Goal: Transaction & Acquisition: Purchase product/service

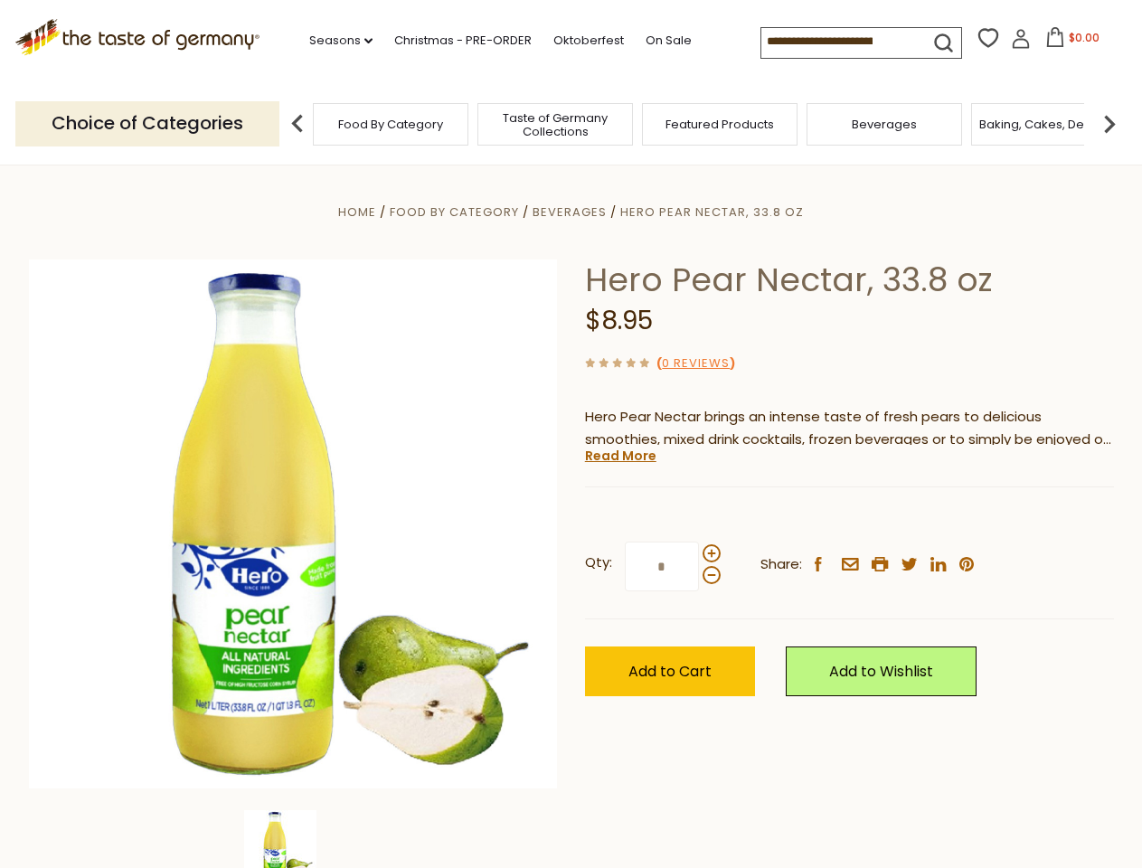
click at [571, 434] on div "Home Food By Category [GEOGRAPHIC_DATA] Hero Pear Nectar, 33.8 oz Hero Pear Nec…" at bounding box center [571, 549] width 1112 height 696
click at [334, 41] on link "Seasons dropdown_arrow" at bounding box center [340, 41] width 63 height 20
click at [1069, 43] on span "$0.00" at bounding box center [1084, 37] width 31 height 15
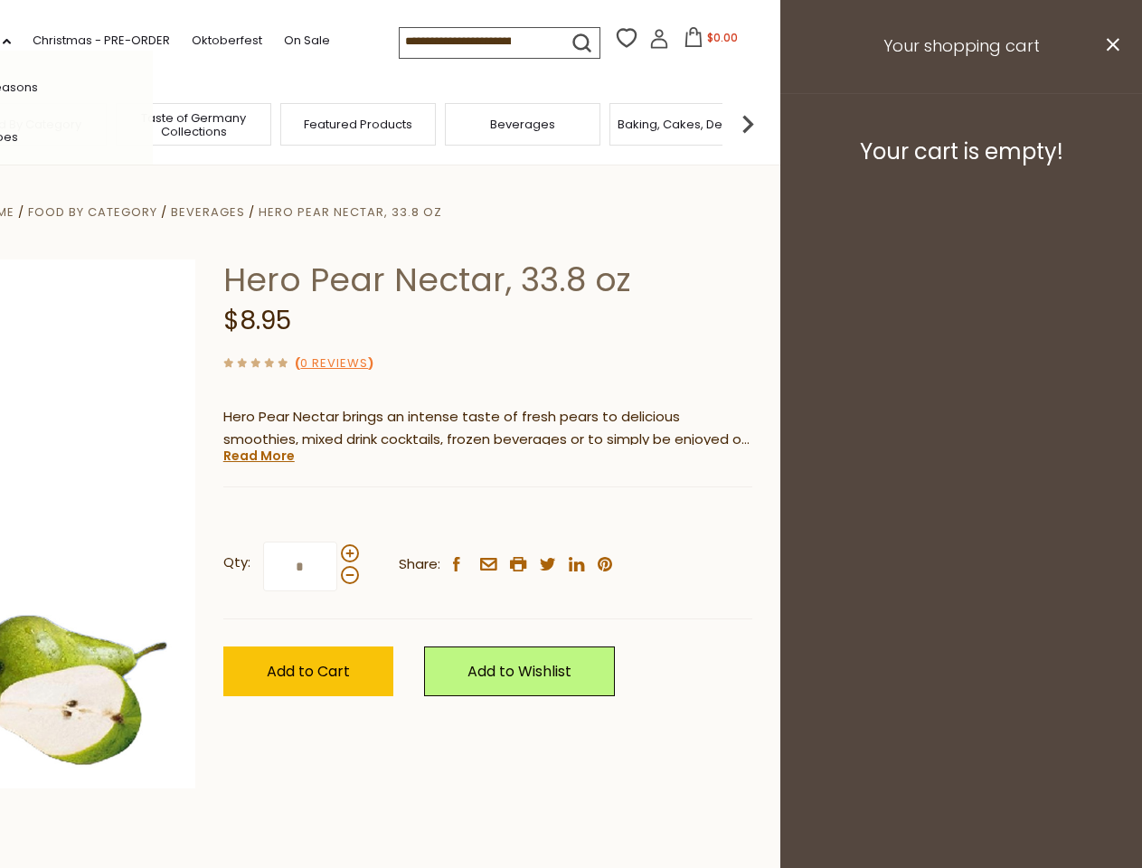
click at [298, 123] on div "Featured Products" at bounding box center [358, 124] width 156 height 43
click at [1110, 123] on footer "Your cart is empty!" at bounding box center [961, 151] width 362 height 117
click at [571, 516] on div "Qty: * Share: facebook email printer twitter linkedin pinterest" at bounding box center [487, 567] width 529 height 105
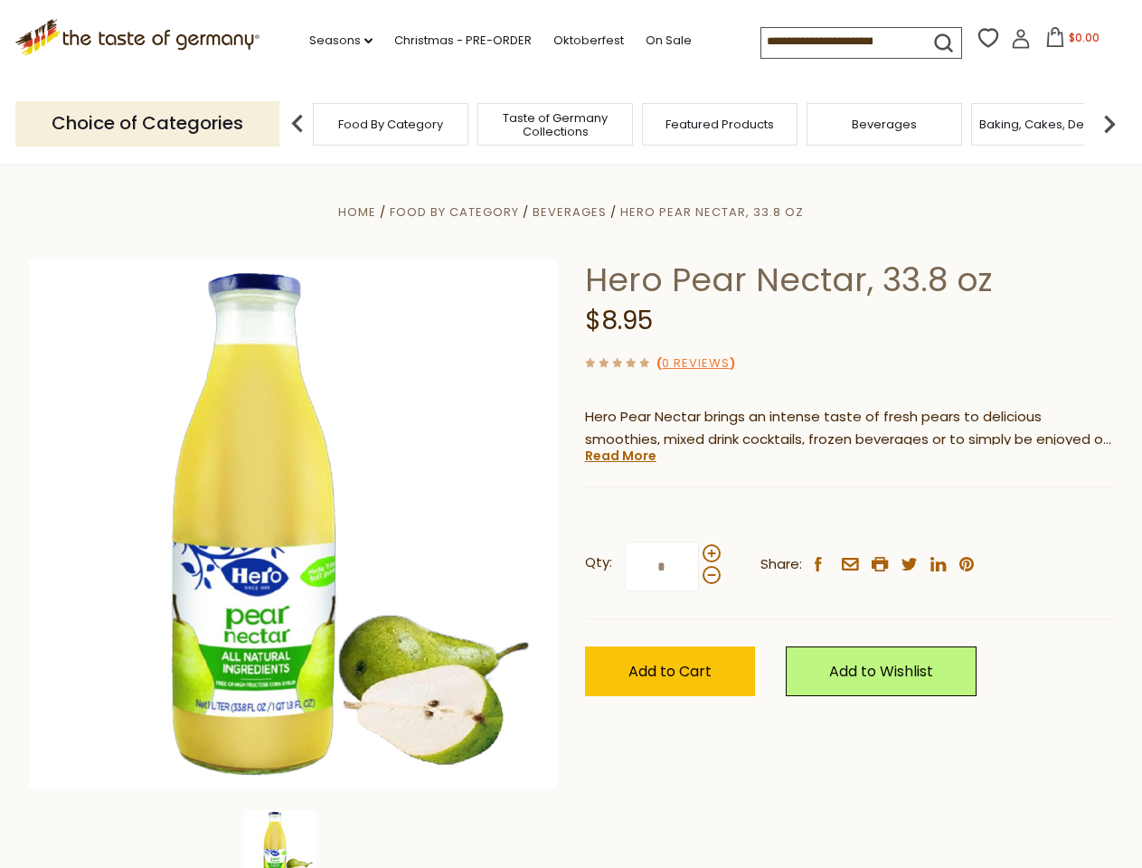
click at [293, 839] on div "Home Food By Category [GEOGRAPHIC_DATA] Hero Pear Nectar, 33.8 oz Hero Pear Nec…" at bounding box center [571, 549] width 1112 height 696
click at [293, 839] on img at bounding box center [280, 846] width 72 height 72
click at [619, 456] on link "Read More" at bounding box center [620, 456] width 71 height 18
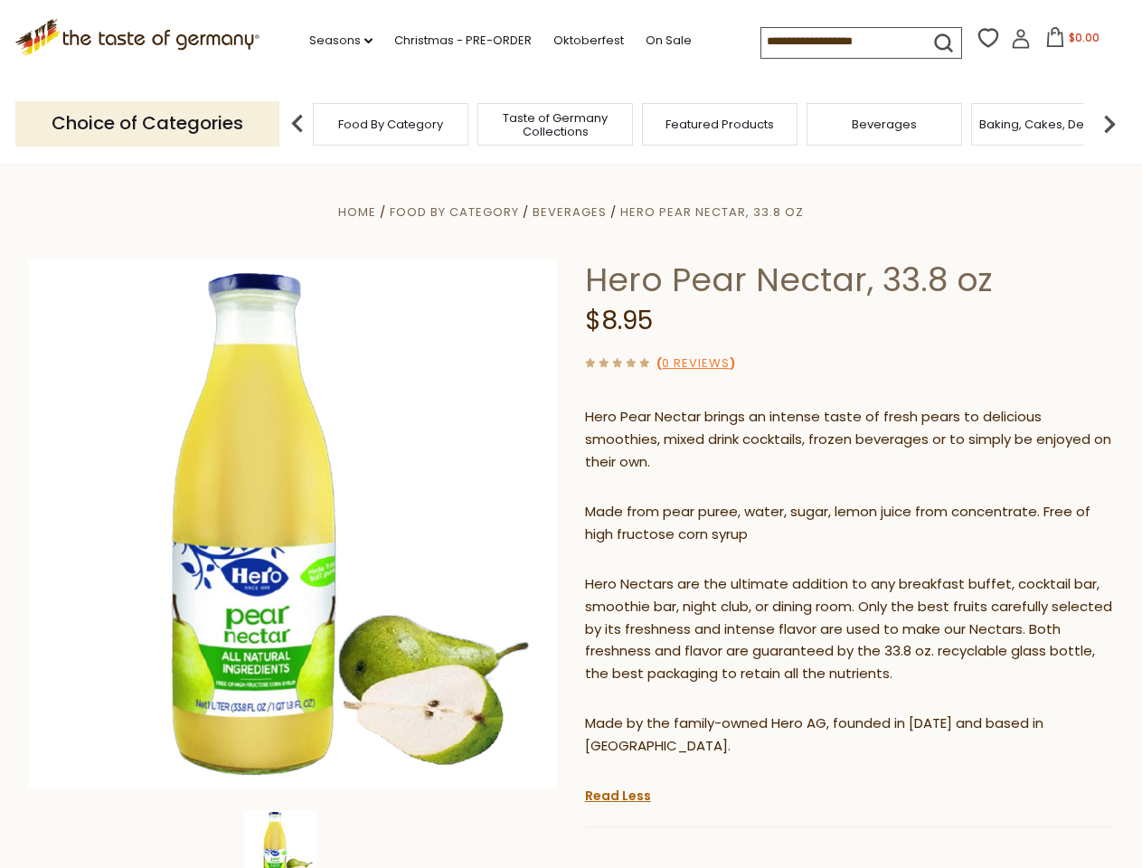
click at [711, 573] on p "Hero Nectars are the ultimate addition to any breakfast buffet, cocktail bar, s…" at bounding box center [849, 629] width 529 height 113
